Goal: Information Seeking & Learning: Learn about a topic

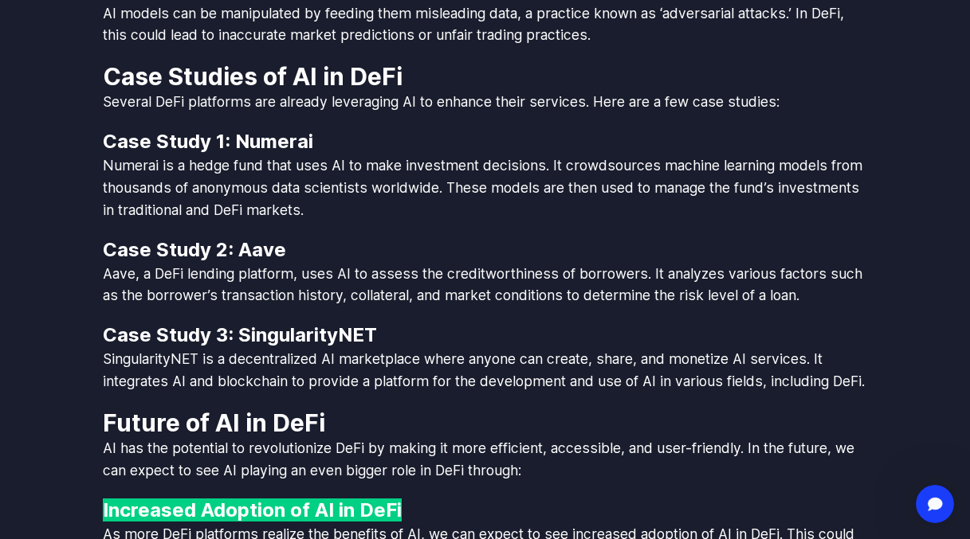
scroll to position [4213, 0]
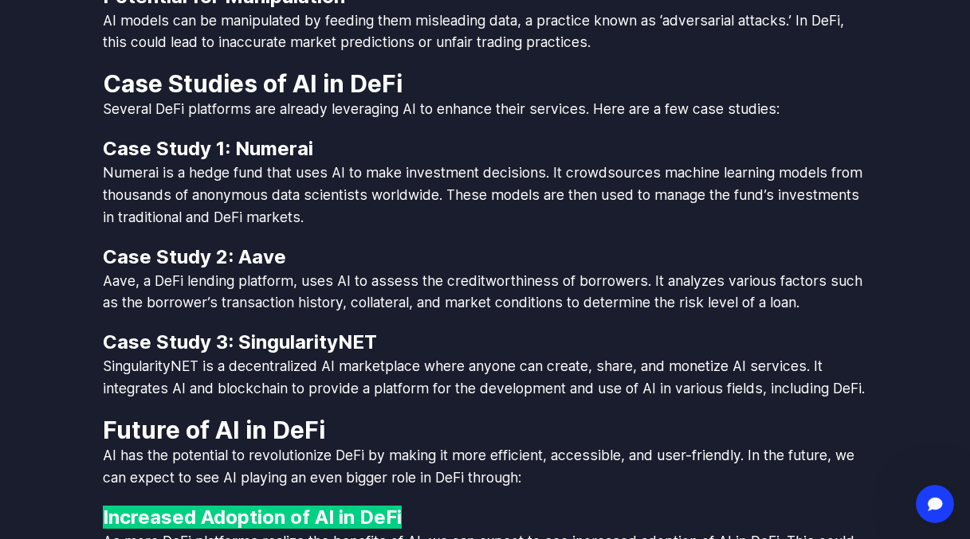
click at [128, 213] on p "Numerai is a hedge fund that uses AI to make investment decisions. It crowdsour…" at bounding box center [485, 195] width 765 height 67
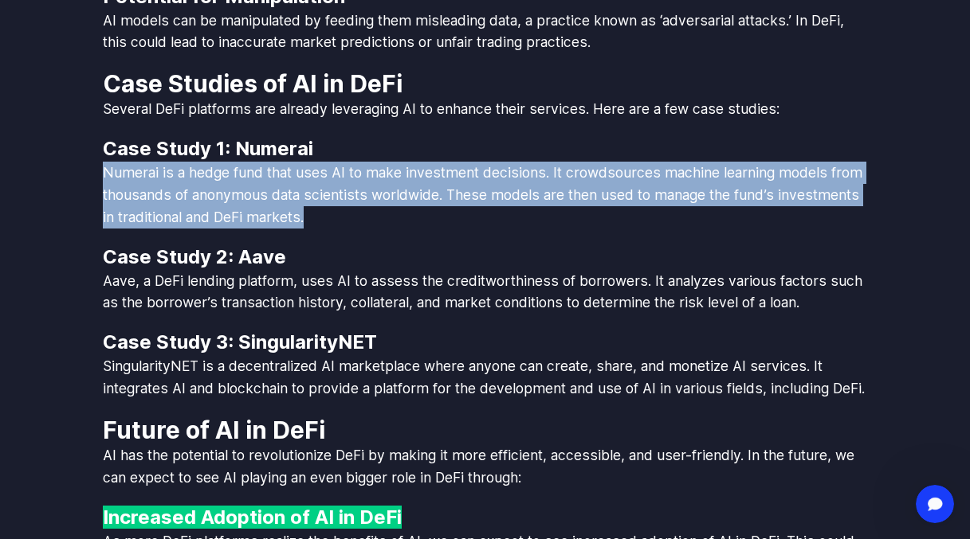
click at [128, 213] on p "Numerai is a hedge fund that uses AI to make investment decisions. It crowdsour…" at bounding box center [485, 195] width 765 height 67
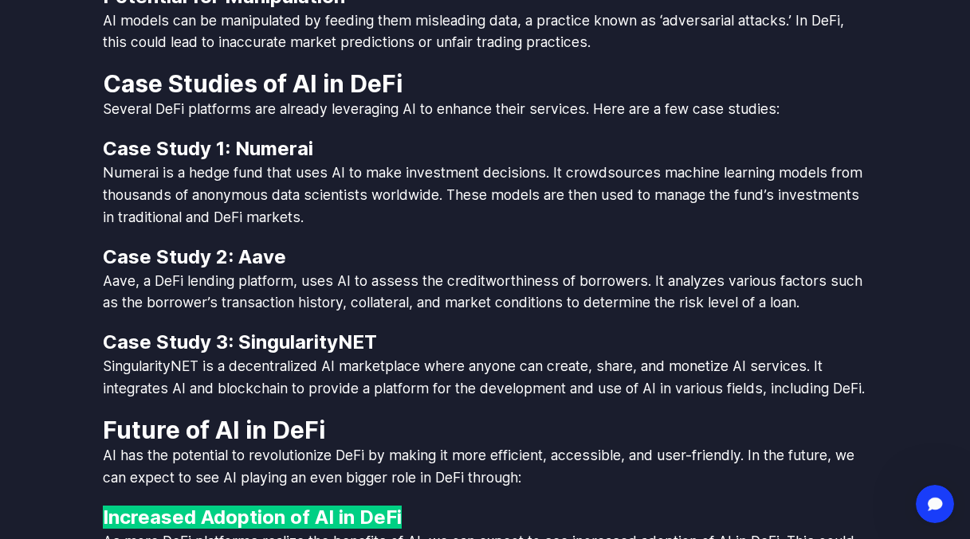
click at [152, 284] on p "Aave, a DeFi lending platform, uses AI to assess the creditworthiness of borrow…" at bounding box center [485, 292] width 765 height 45
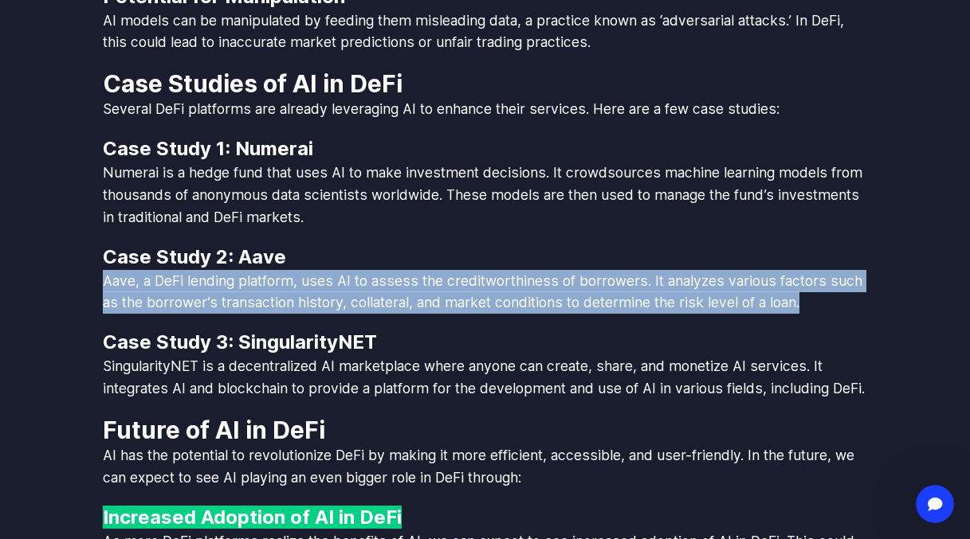
click at [152, 284] on p "Aave, a DeFi lending platform, uses AI to assess the creditworthiness of borrow…" at bounding box center [485, 292] width 765 height 45
click at [335, 282] on p "Aave, a DeFi lending platform, uses AI to assess the creditworthiness of borrow…" at bounding box center [485, 292] width 765 height 45
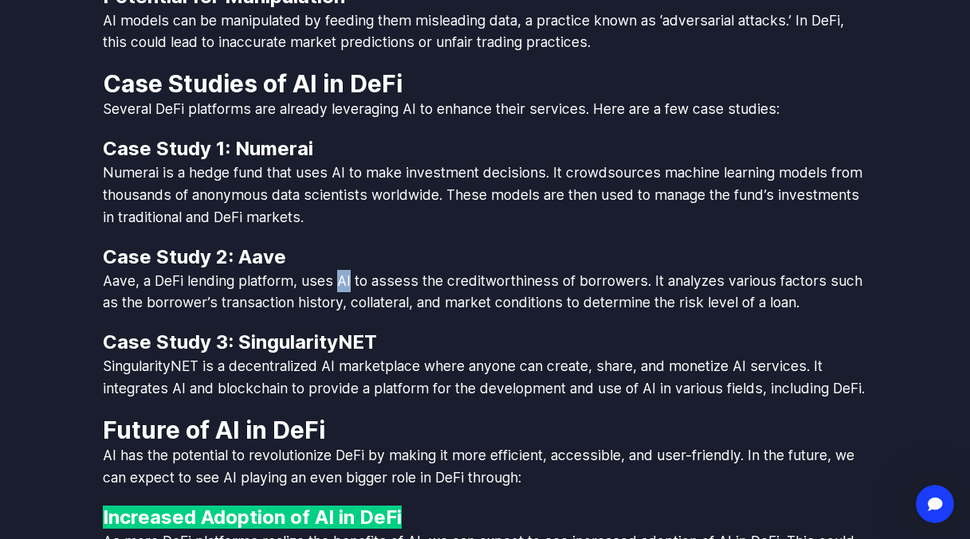
click at [335, 282] on p "Aave, a DeFi lending platform, uses AI to assess the creditworthiness of borrow…" at bounding box center [485, 292] width 765 height 45
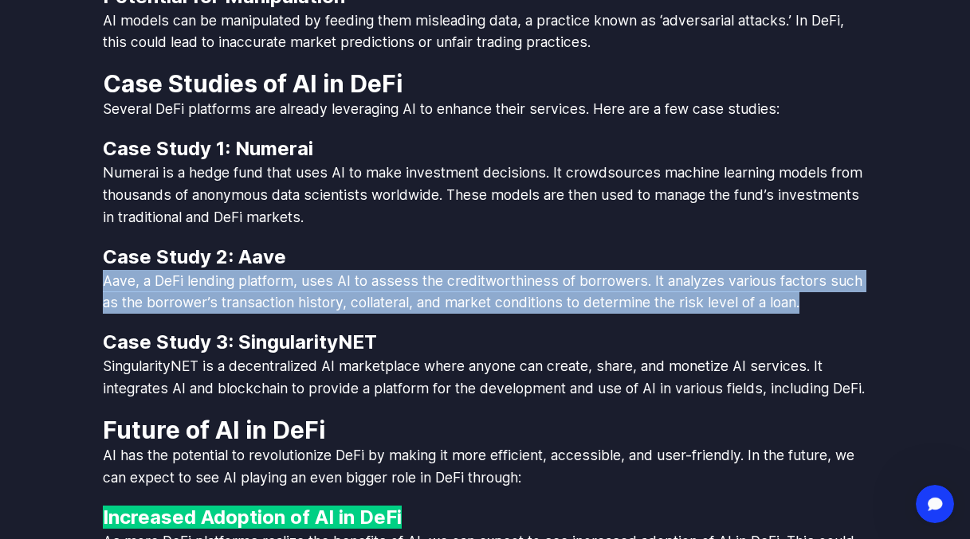
click at [335, 282] on p "Aave, a DeFi lending platform, uses AI to assess the creditworthiness of borrow…" at bounding box center [485, 292] width 765 height 45
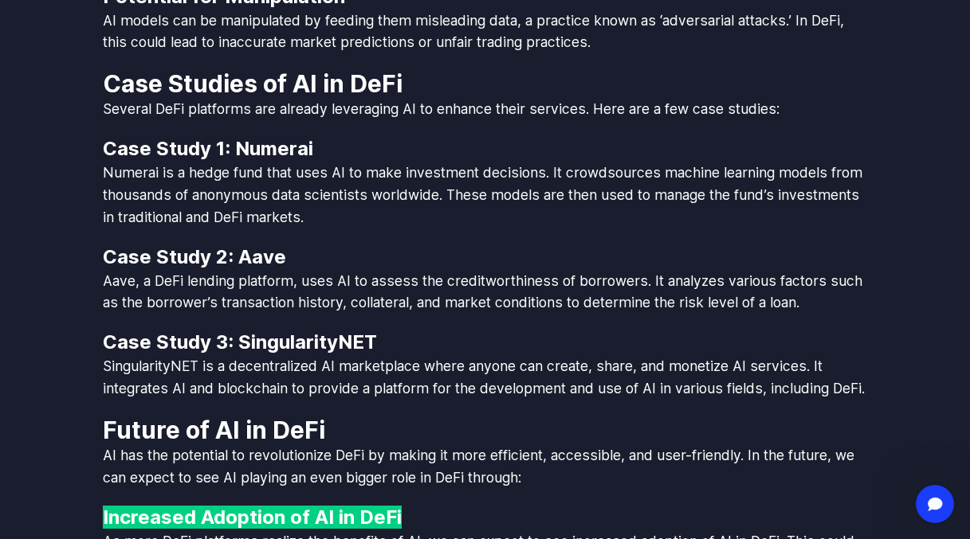
click at [315, 306] on p "Aave, a DeFi lending platform, uses AI to assess the creditworthiness of borrow…" at bounding box center [485, 292] width 765 height 45
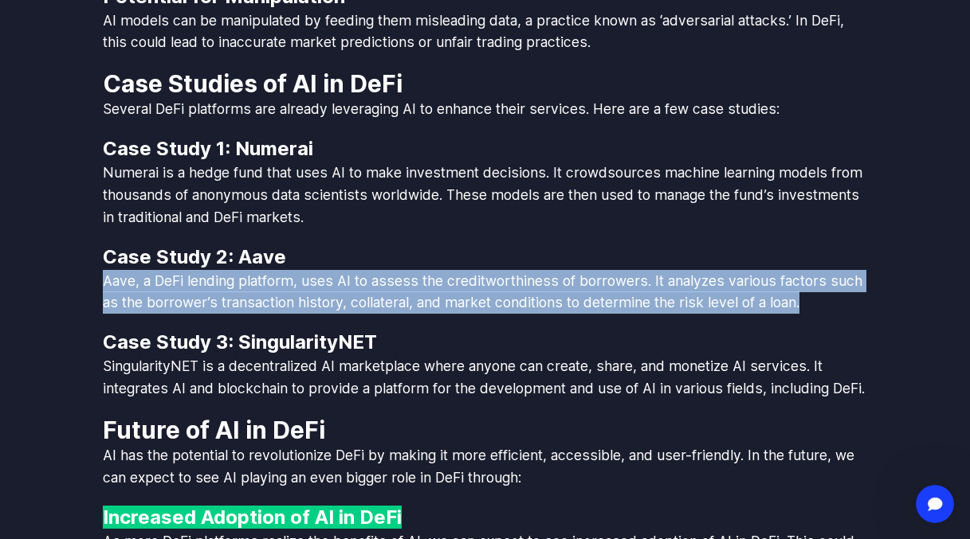
click at [315, 306] on p "Aave, a DeFi lending platform, uses AI to assess the creditworthiness of borrow…" at bounding box center [485, 292] width 765 height 45
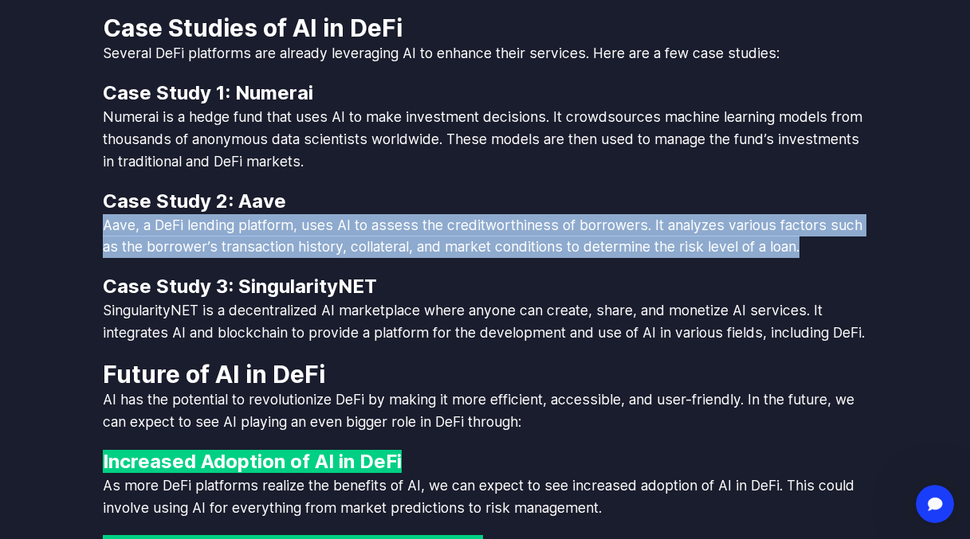
scroll to position [4273, 0]
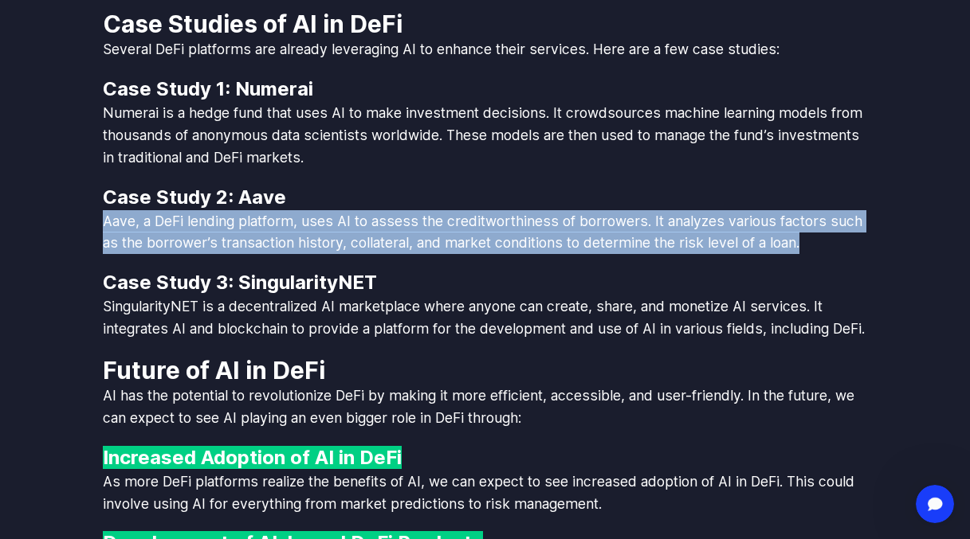
copy div "Aave, a DeFi lending platform, uses AI to assess the creditworthiness of borrow…"
